Goal: Information Seeking & Learning: Check status

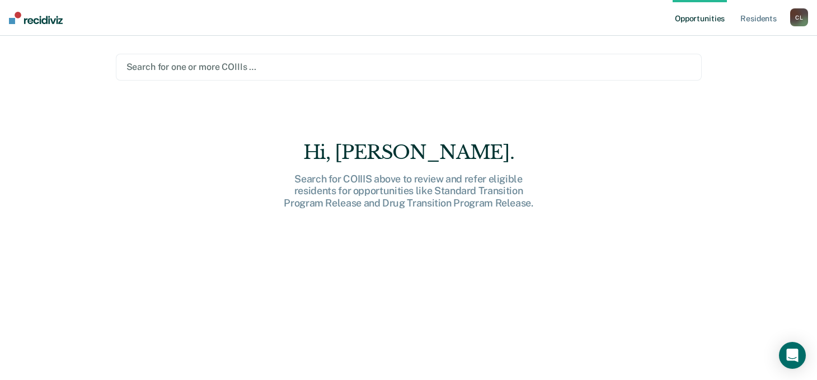
click at [167, 78] on div "Search for one or more COIIIs …" at bounding box center [409, 67] width 586 height 27
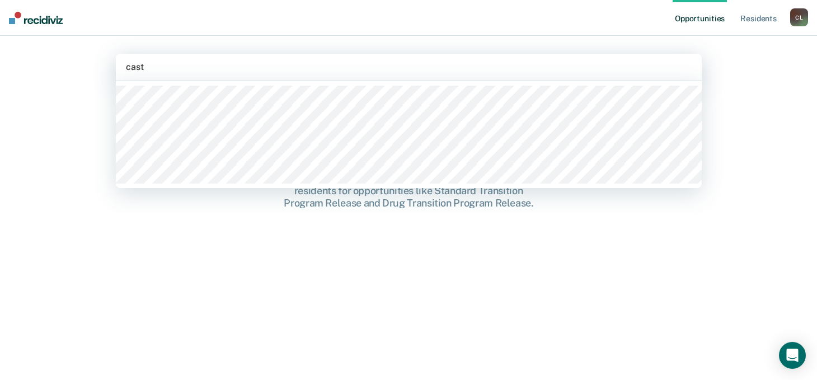
type input "castr"
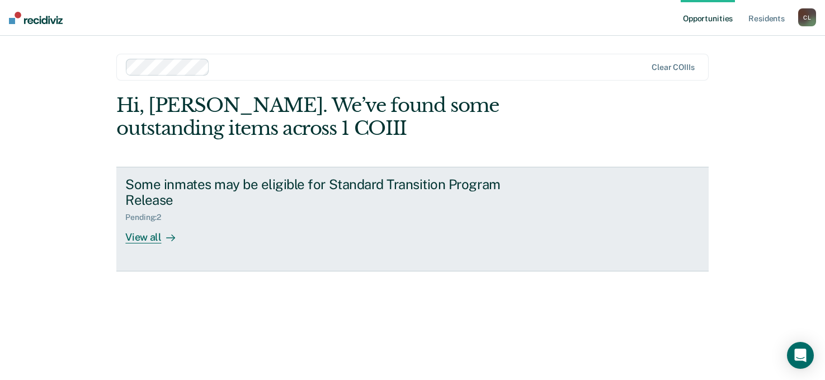
click at [134, 248] on link "Some inmates may be eligible for Standard Transition Program Release Pending : …" at bounding box center [412, 219] width 592 height 105
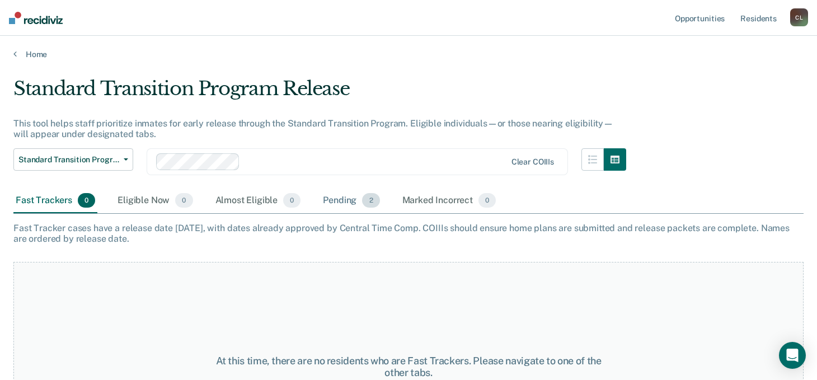
click at [353, 200] on div "Pending 2" at bounding box center [350, 200] width 61 height 25
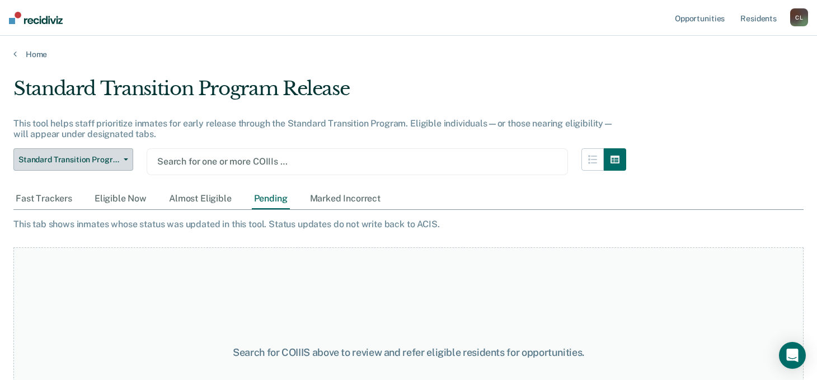
click at [111, 159] on span "Standard Transition Program Release" at bounding box center [68, 160] width 101 height 10
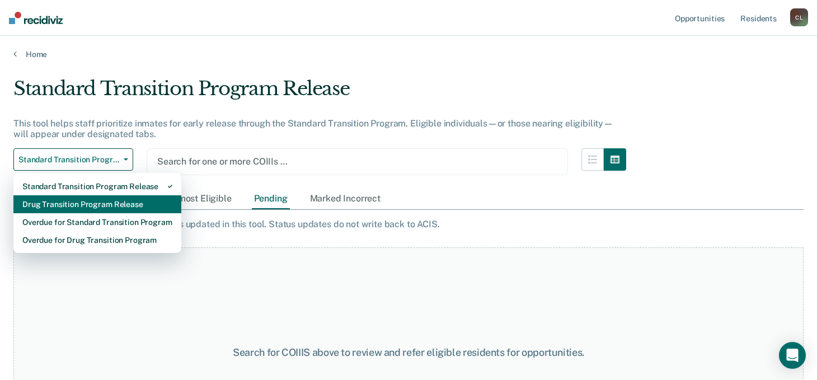
click at [112, 201] on div "Drug Transition Program Release" at bounding box center [97, 204] width 150 height 18
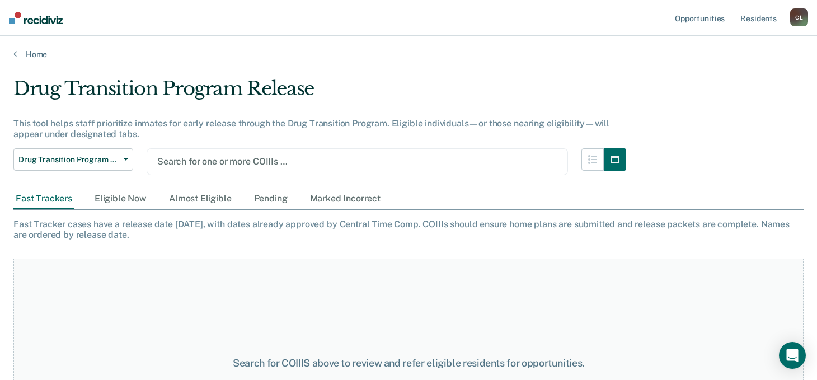
click at [192, 169] on div "Search for one or more COIIIs …" at bounding box center [357, 161] width 402 height 15
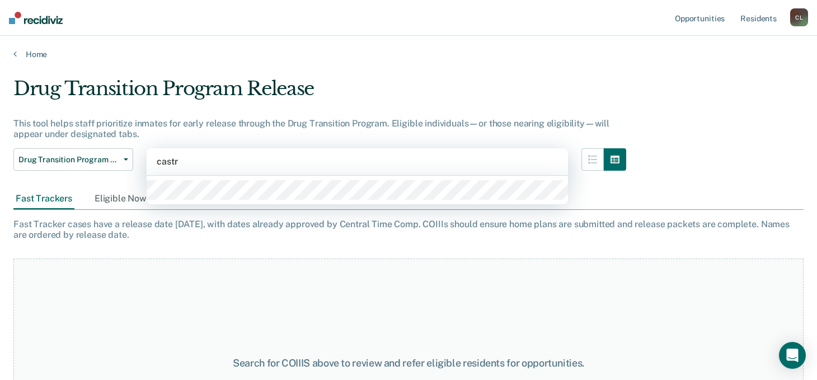
type input "[PERSON_NAME]"
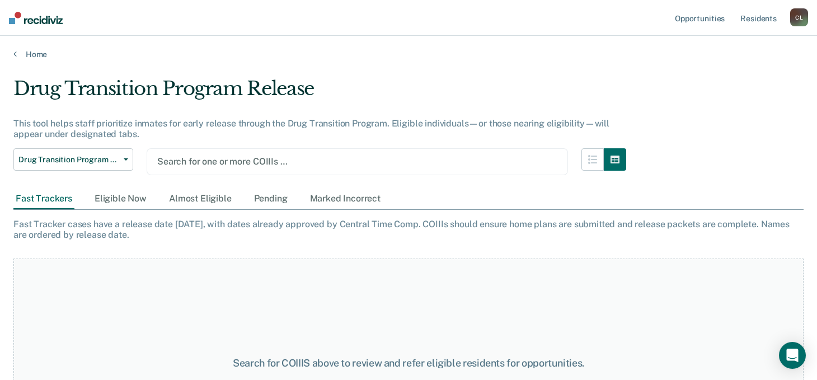
click at [229, 162] on div at bounding box center [357, 161] width 400 height 13
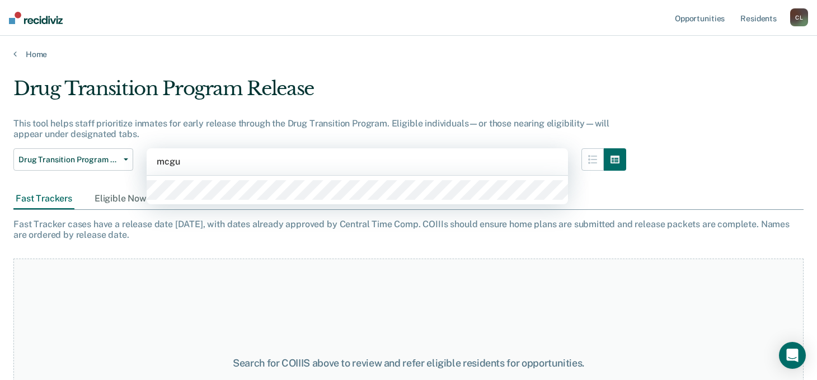
type input "mcgur"
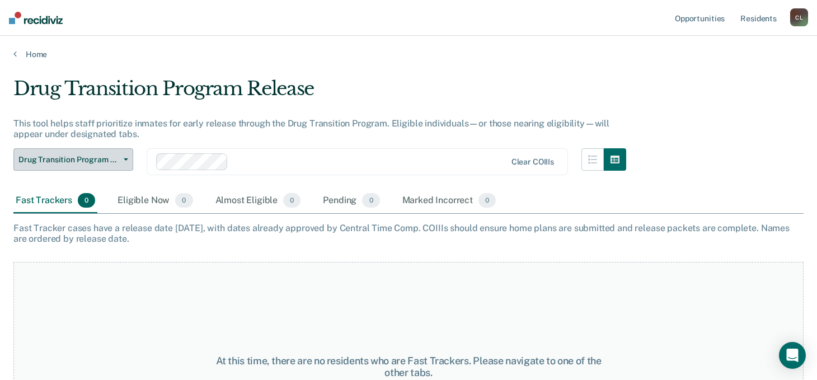
click at [105, 161] on span "Drug Transition Program Release" at bounding box center [68, 160] width 101 height 10
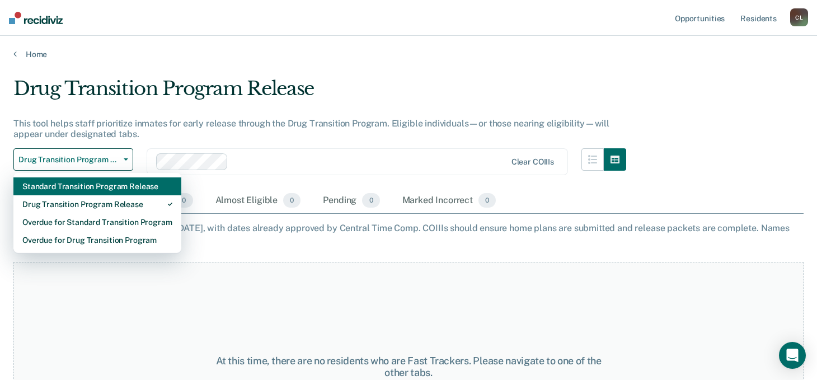
click at [105, 188] on div "Standard Transition Program Release" at bounding box center [97, 186] width 150 height 18
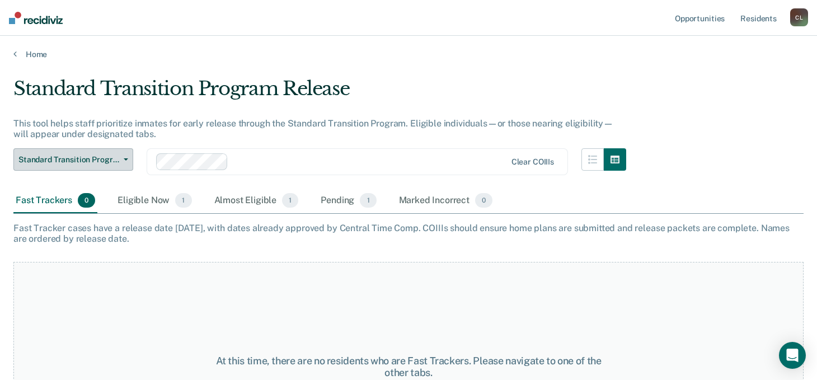
click at [13, 148] on button "Standard Transition Program Release" at bounding box center [73, 159] width 120 height 22
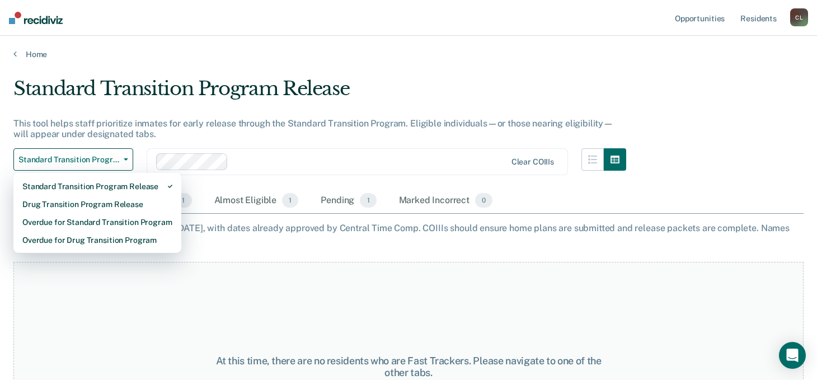
click at [259, 166] on div at bounding box center [369, 161] width 273 height 13
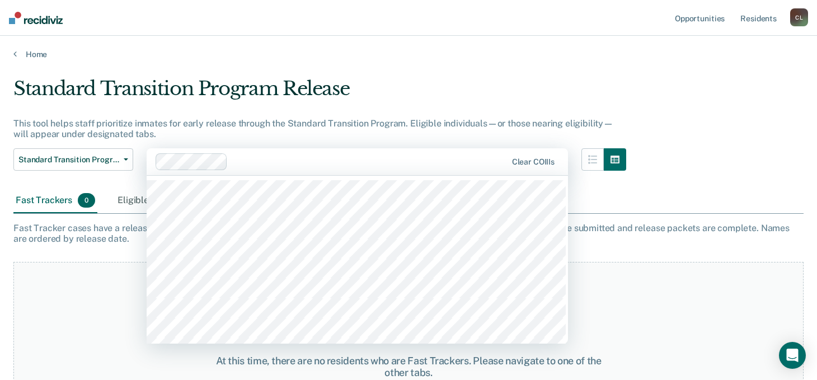
click at [62, 174] on div "Standard Transition Program Release Standard Transition Program Release Drug Tr…" at bounding box center [73, 168] width 120 height 40
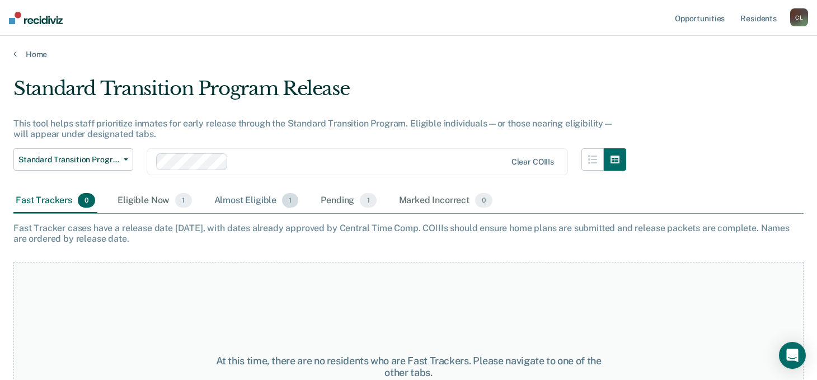
click at [249, 200] on div "Almost Eligible 1" at bounding box center [256, 200] width 89 height 25
